Goal: Navigation & Orientation: Find specific page/section

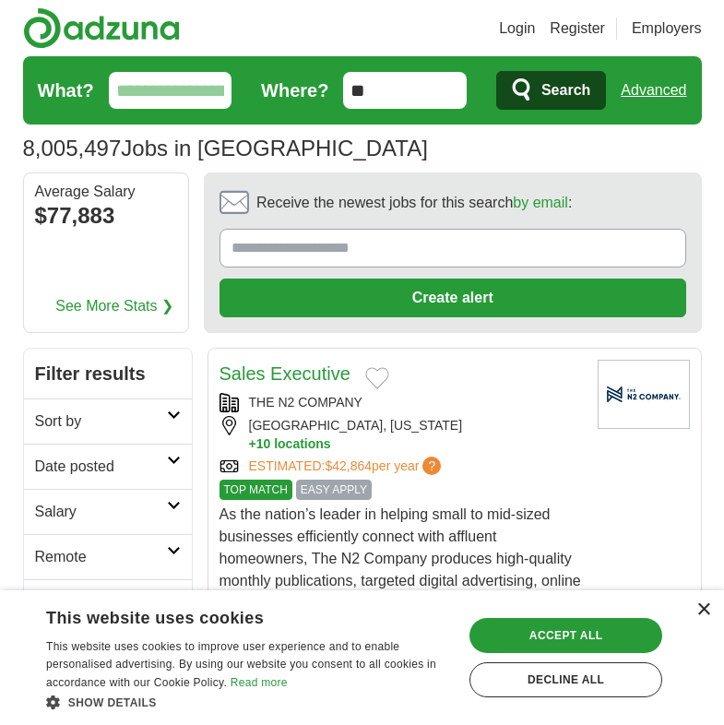
click at [705, 610] on div "×" at bounding box center [703, 610] width 14 height 14
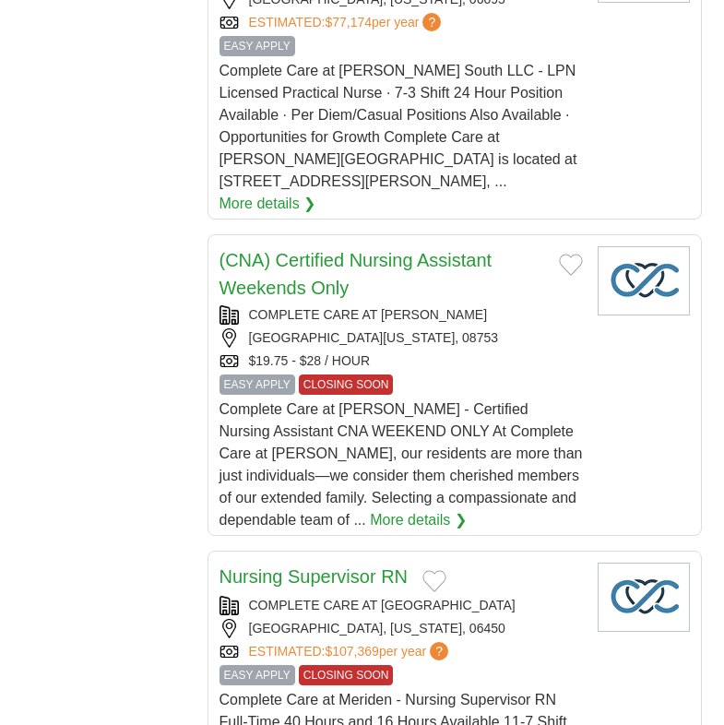
scroll to position [2481, 0]
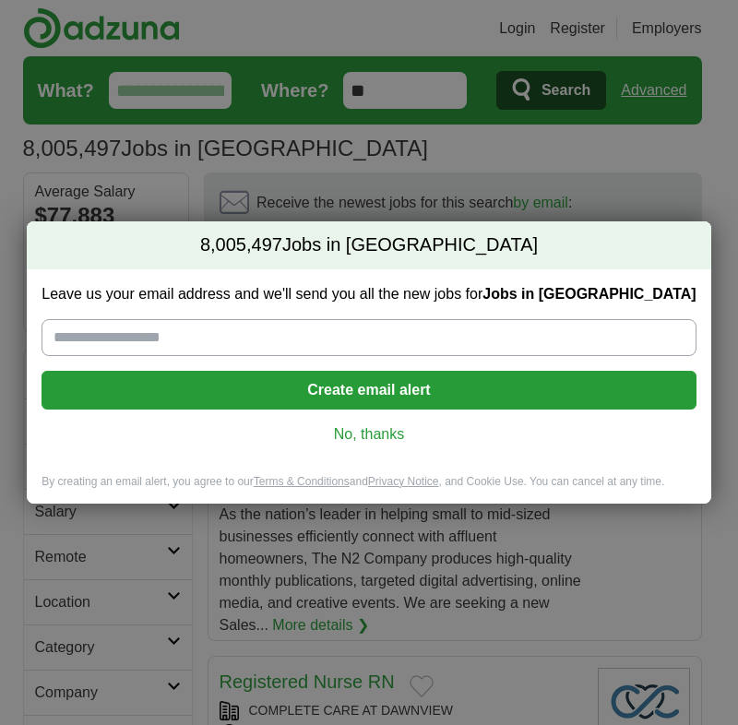
click at [369, 433] on link "No, thanks" at bounding box center [368, 434] width 624 height 20
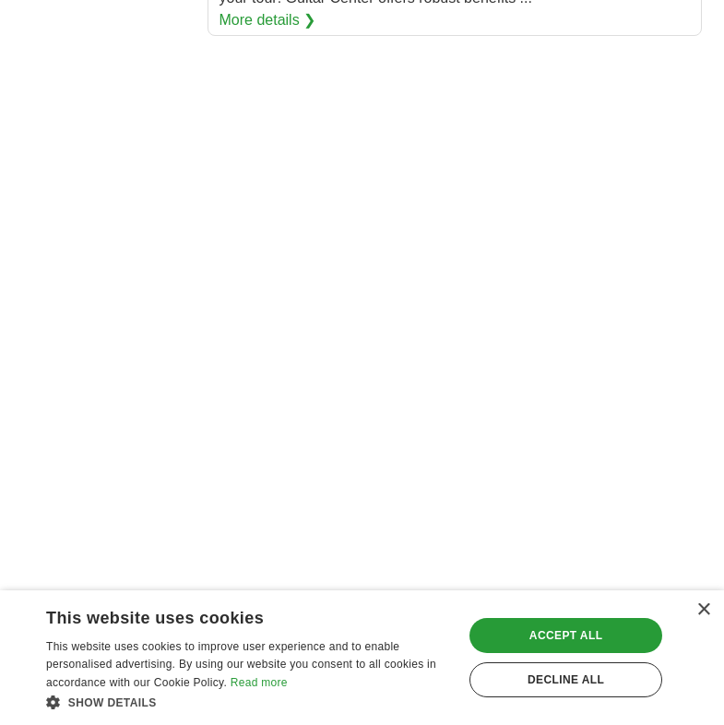
scroll to position [4758, 0]
